Goal: Find specific page/section: Find specific page/section

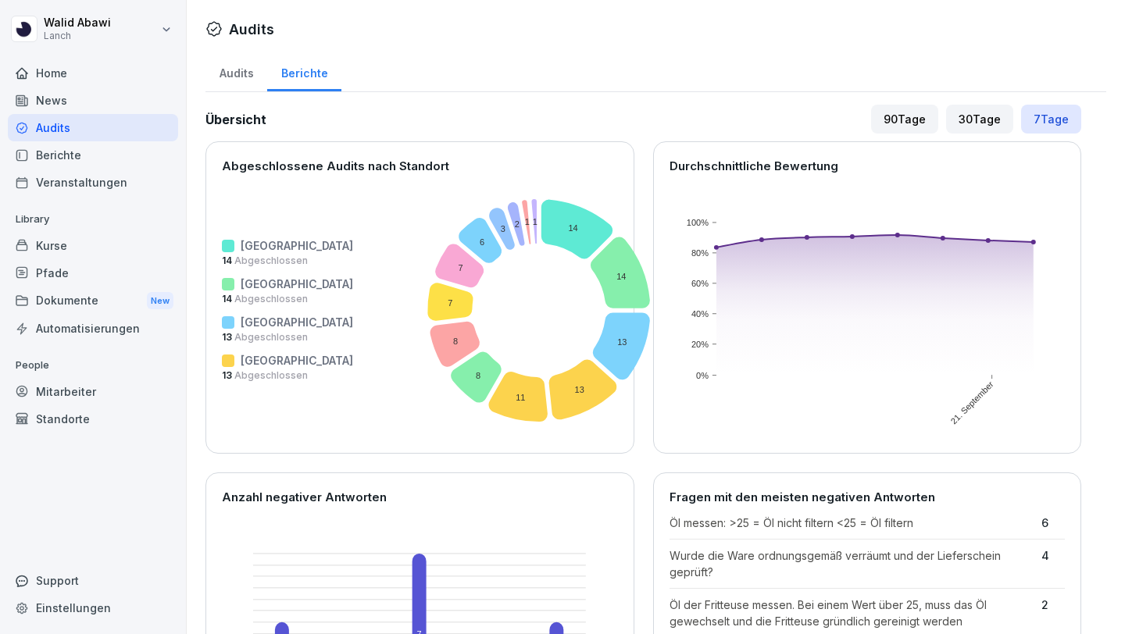
click at [40, 71] on div "Home" at bounding box center [93, 72] width 170 height 27
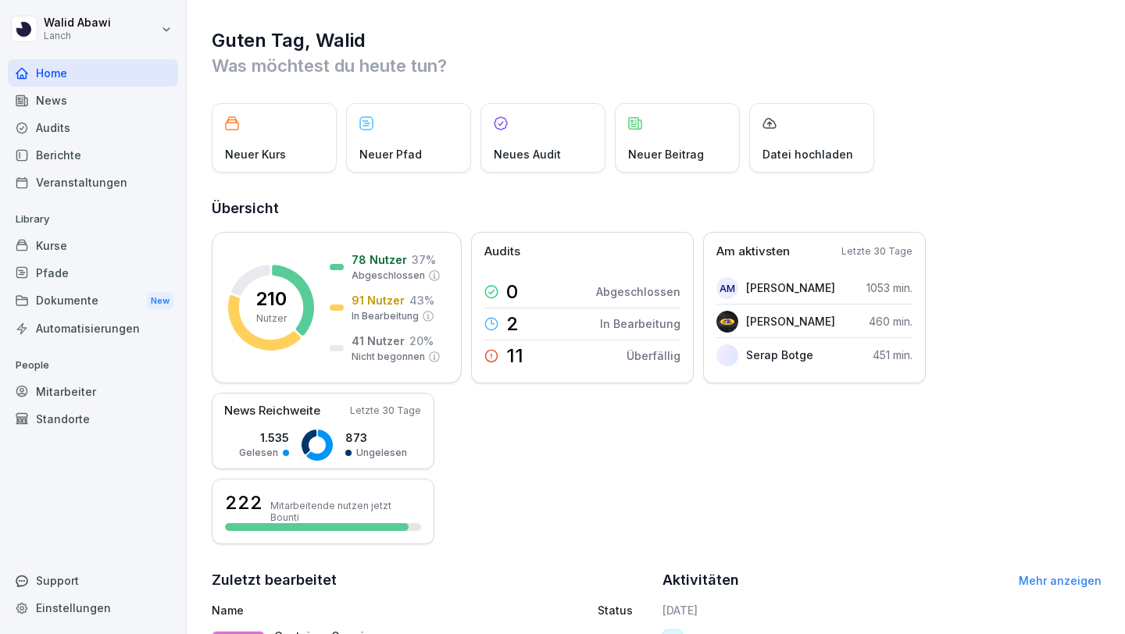
click at [67, 301] on div "Dokumente New" at bounding box center [93, 301] width 170 height 29
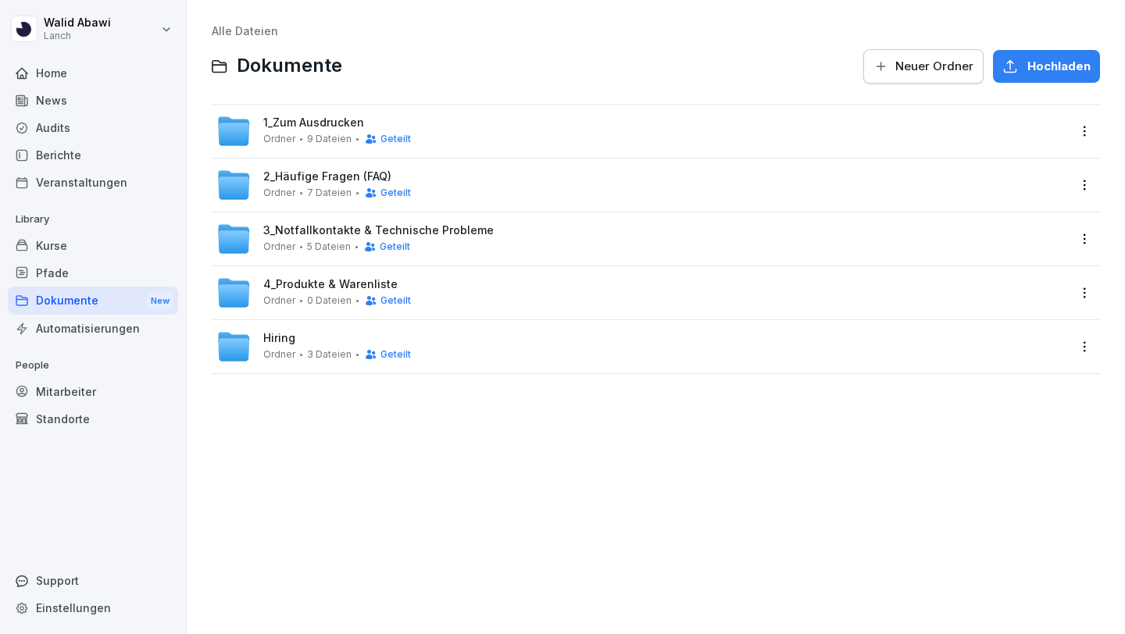
click at [286, 137] on span "Ordner" at bounding box center [279, 139] width 32 height 11
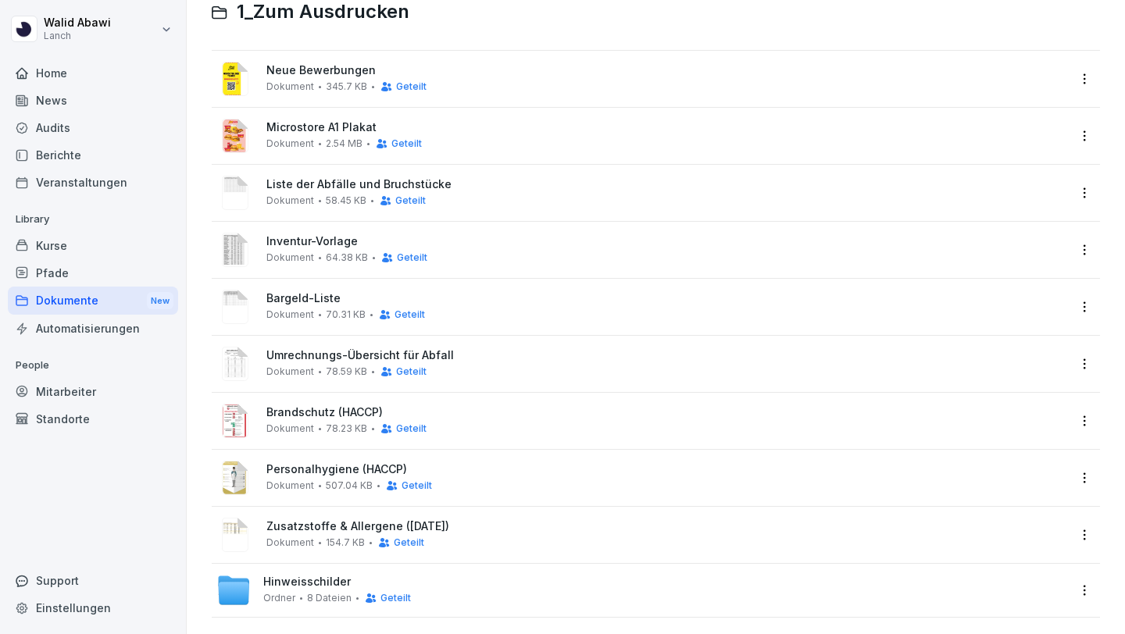
scroll to position [62, 0]
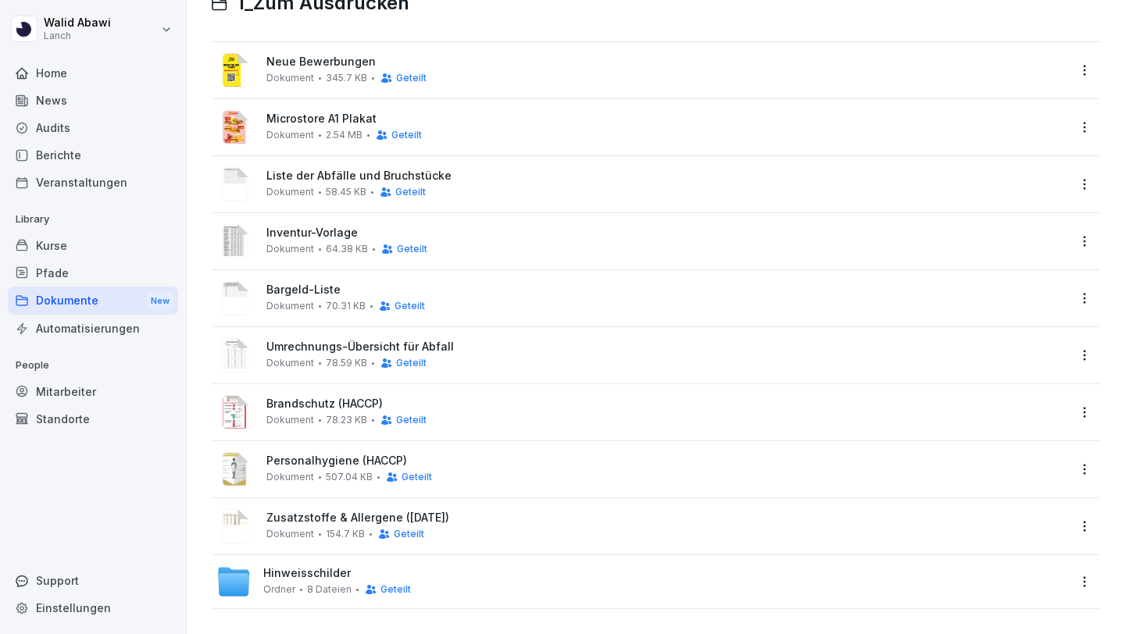
click at [316, 588] on span "8 Dateien" at bounding box center [329, 589] width 45 height 11
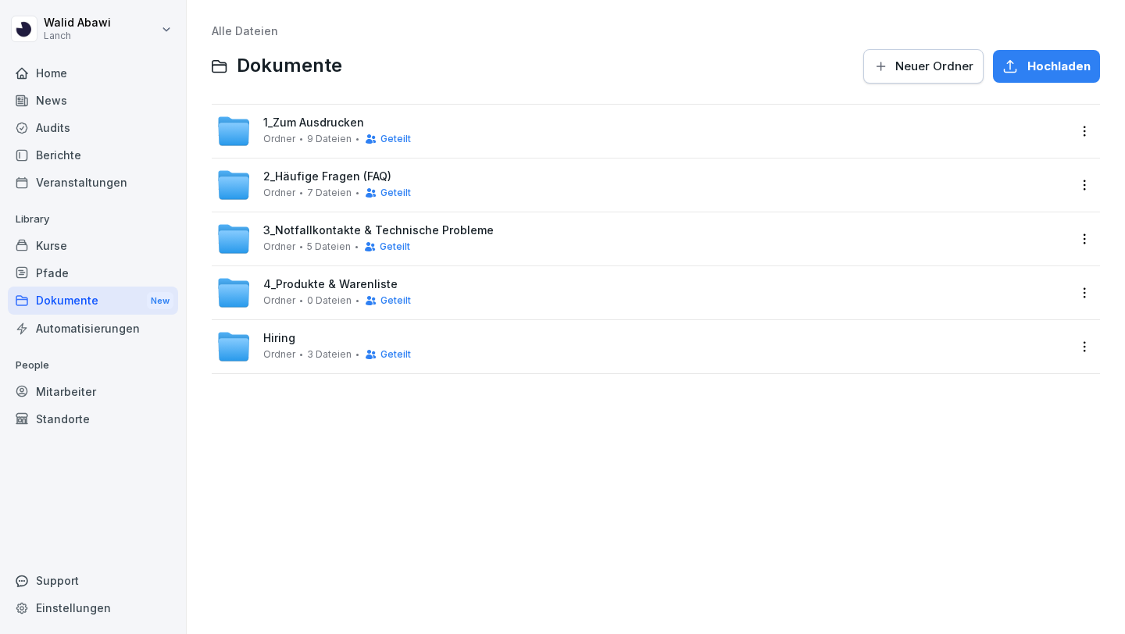
click at [294, 137] on div "Ordner 9 Dateien Geteilt" at bounding box center [337, 139] width 148 height 12
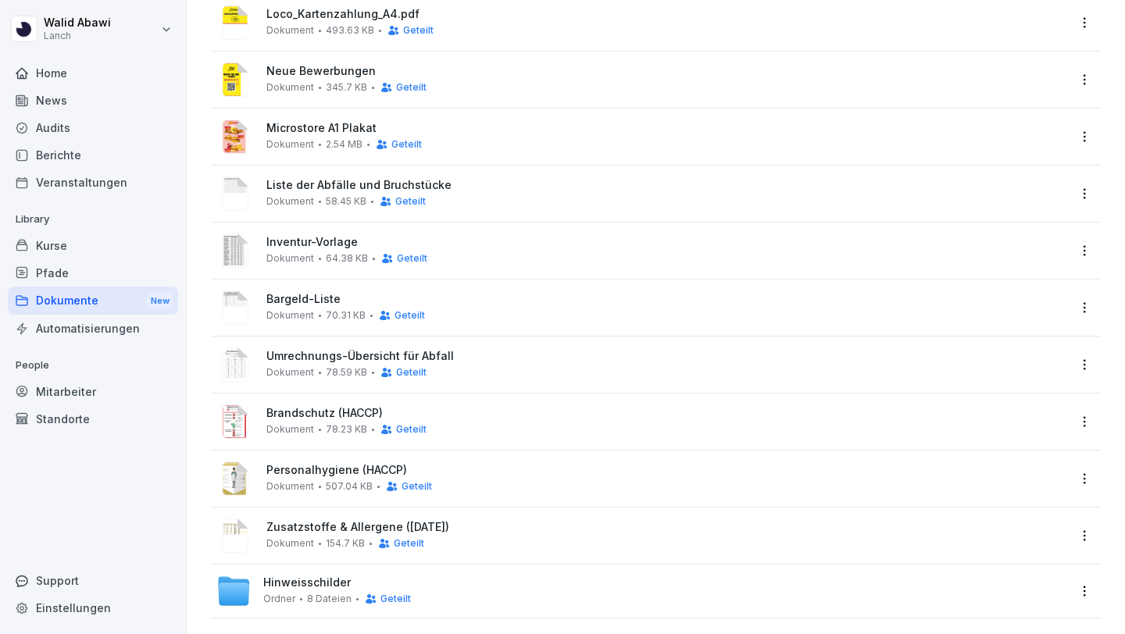
scroll to position [119, 0]
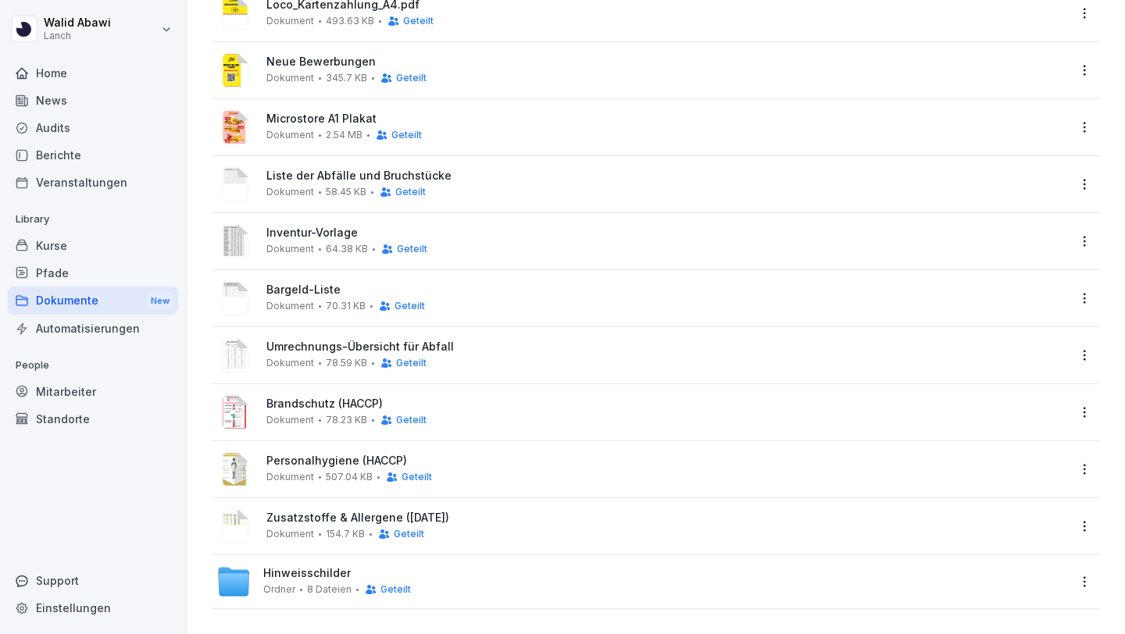
click at [322, 590] on span "8 Dateien" at bounding box center [329, 589] width 45 height 11
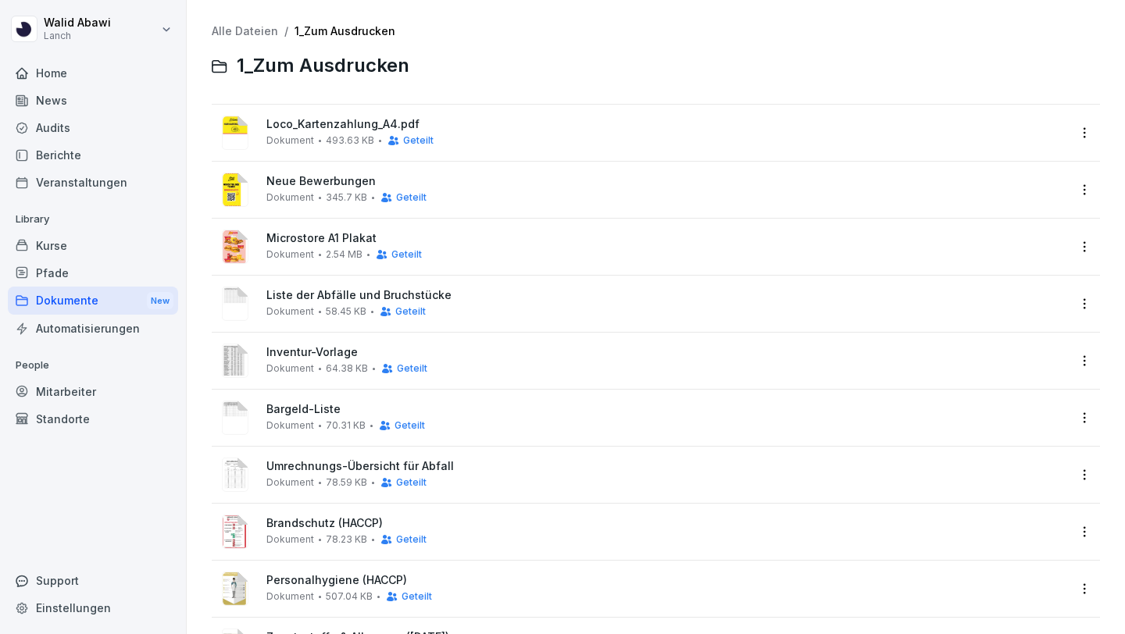
click at [312, 134] on div "Loco_Kartenzahlung_A4.pdf Dokument 493.63 KB Geteilt" at bounding box center [666, 132] width 801 height 29
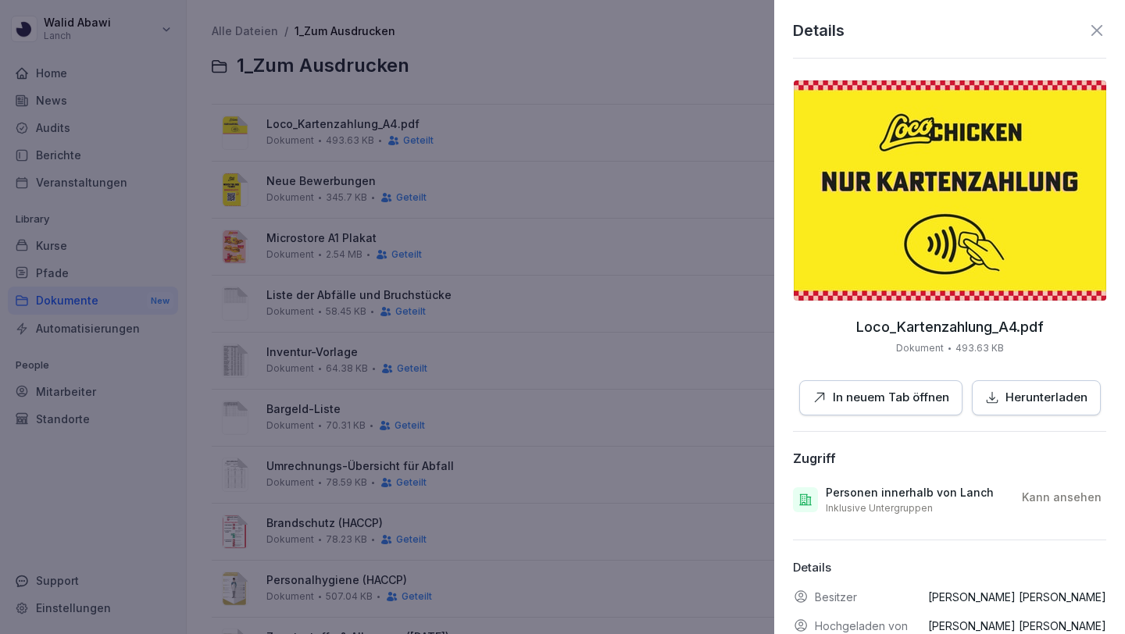
click at [1095, 32] on icon at bounding box center [1096, 30] width 11 height 11
